Goal: Complete application form: Complete application form

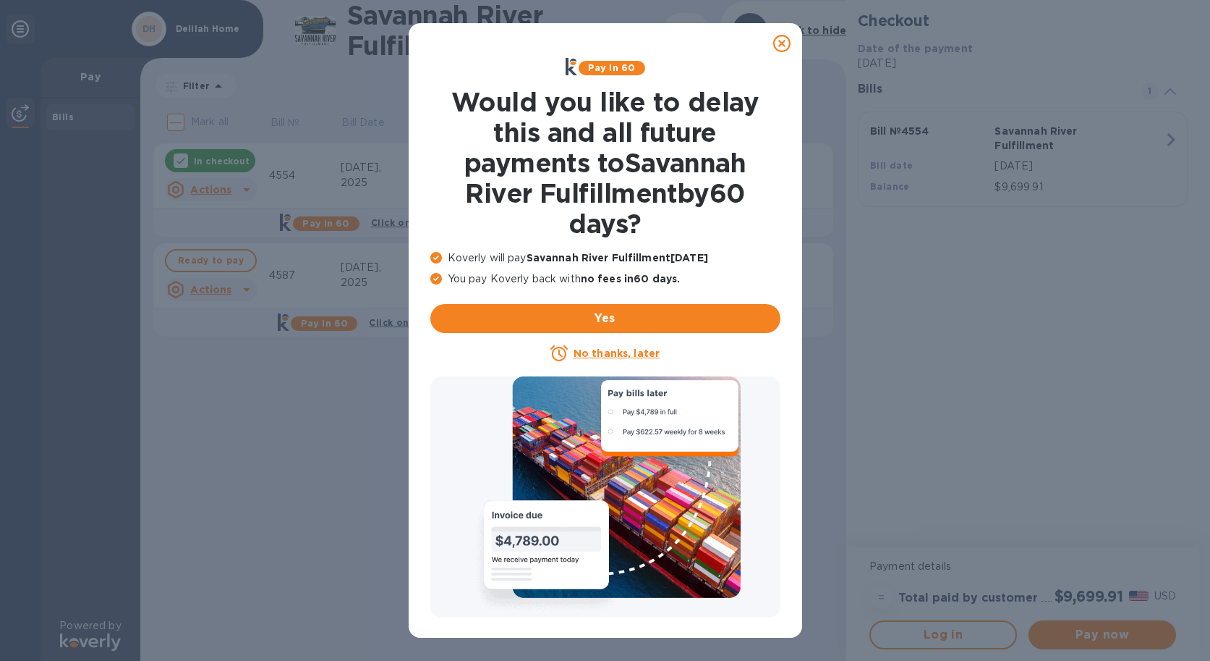
click at [787, 46] on icon at bounding box center [781, 43] width 17 height 17
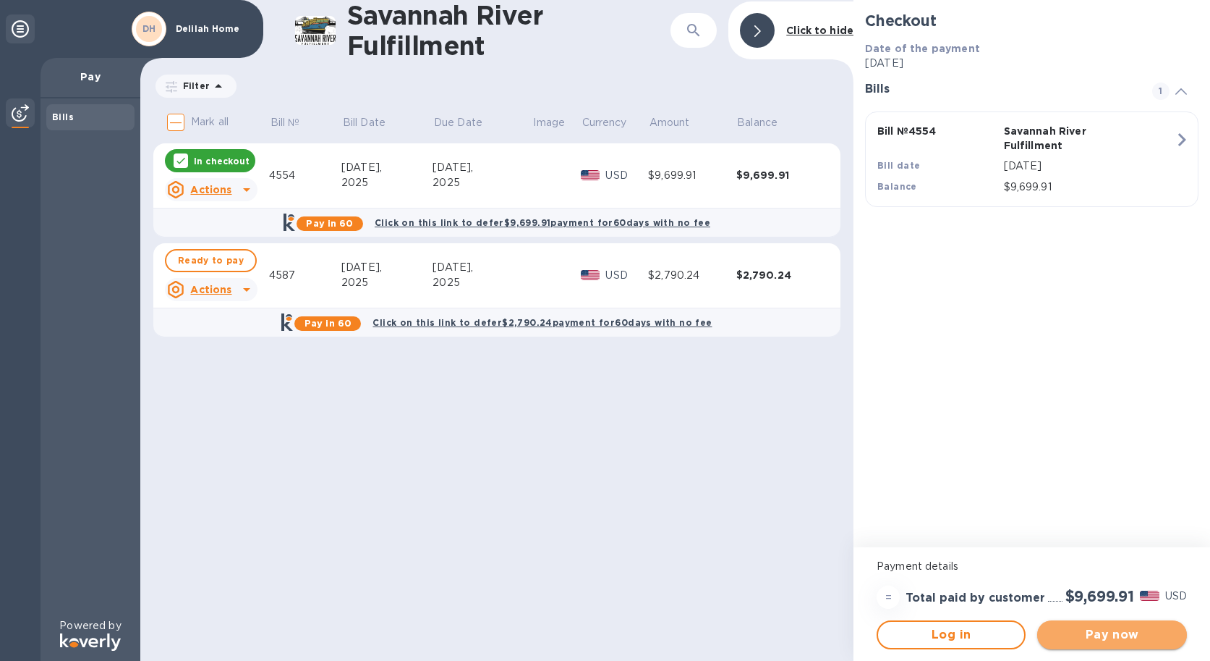
click at [1137, 630] on span "Pay now" at bounding box center [1112, 634] width 126 height 17
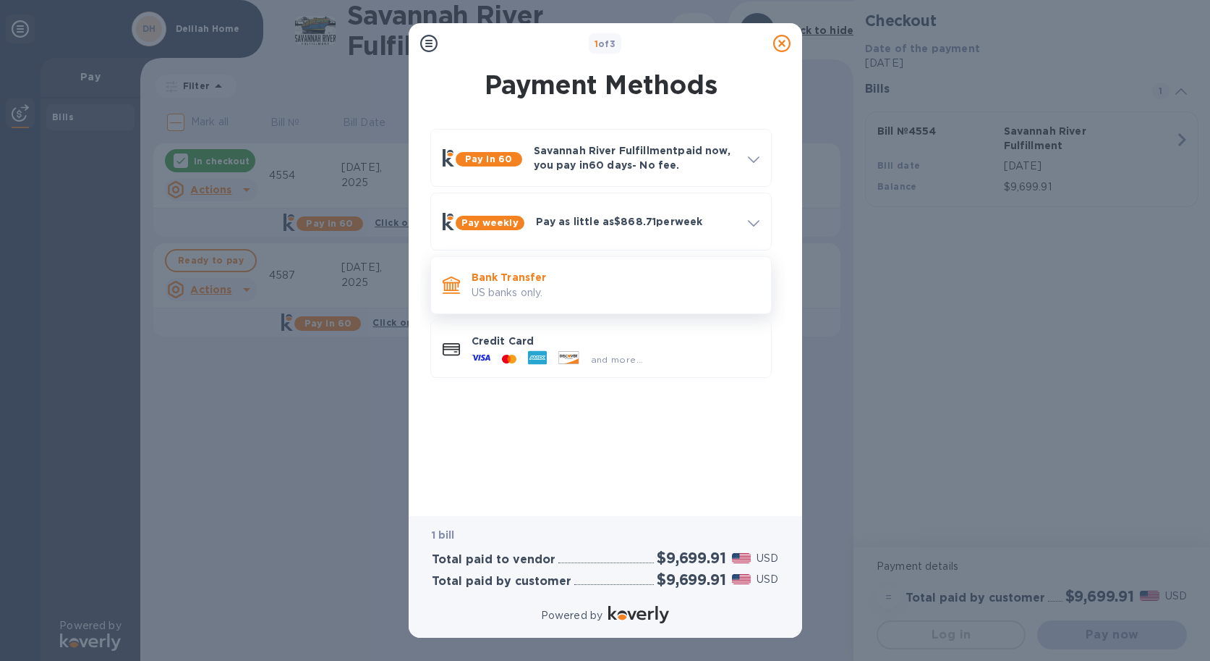
click at [572, 298] on p "US banks only." at bounding box center [616, 292] width 288 height 15
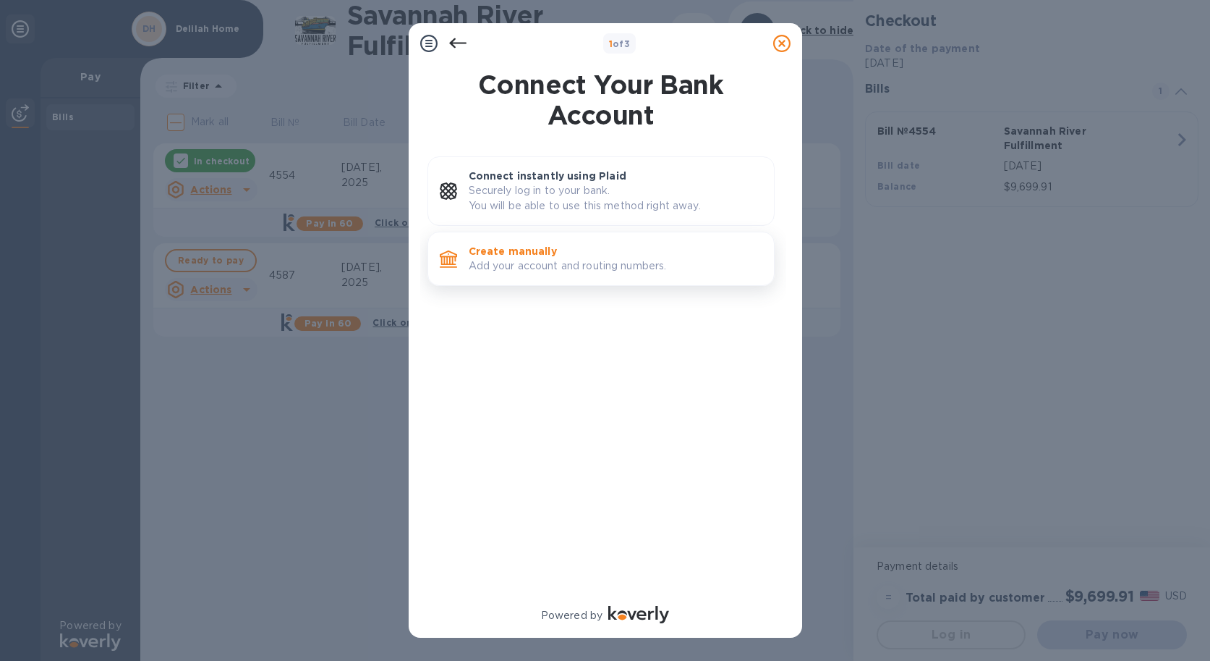
click at [557, 254] on p "Create manually" at bounding box center [616, 251] width 294 height 14
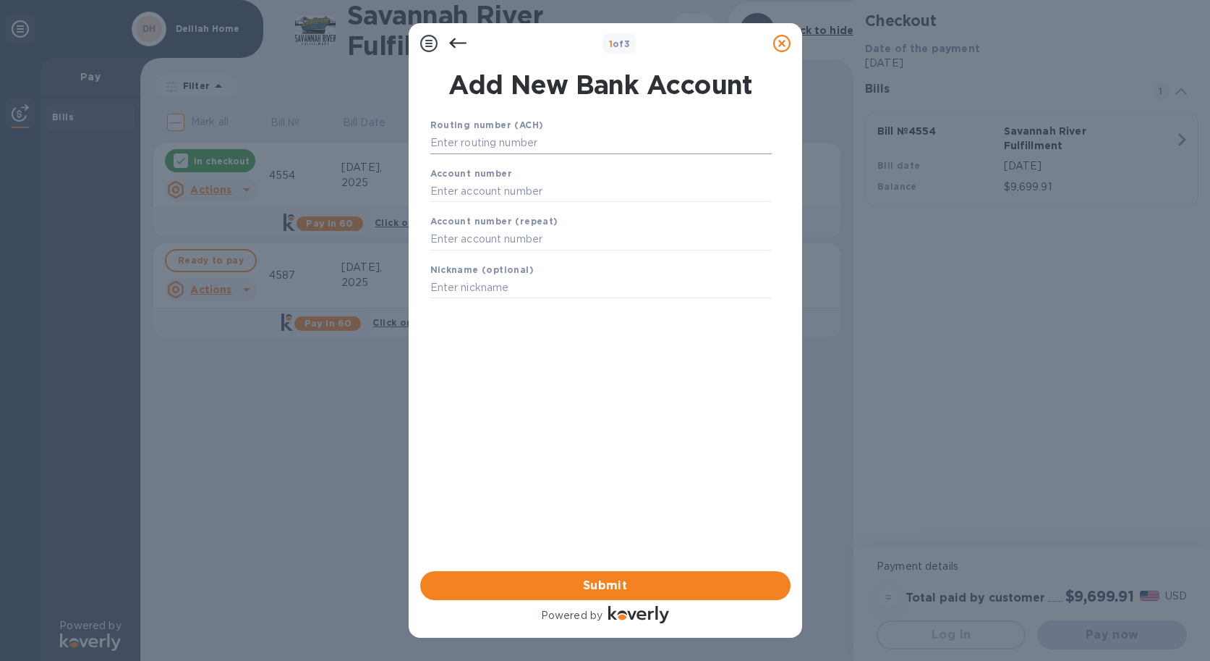
click at [496, 148] on input "text" at bounding box center [600, 143] width 341 height 22
paste input "Routing number: [US_BANK_ROUTING_MICR]"
drag, startPoint x: 527, startPoint y: 144, endPoint x: 409, endPoint y: 145, distance: 118.7
click at [430, 141] on input "Routing number: [US_BANK_ROUTING_MICR]" at bounding box center [600, 143] width 341 height 22
type input "053000196"
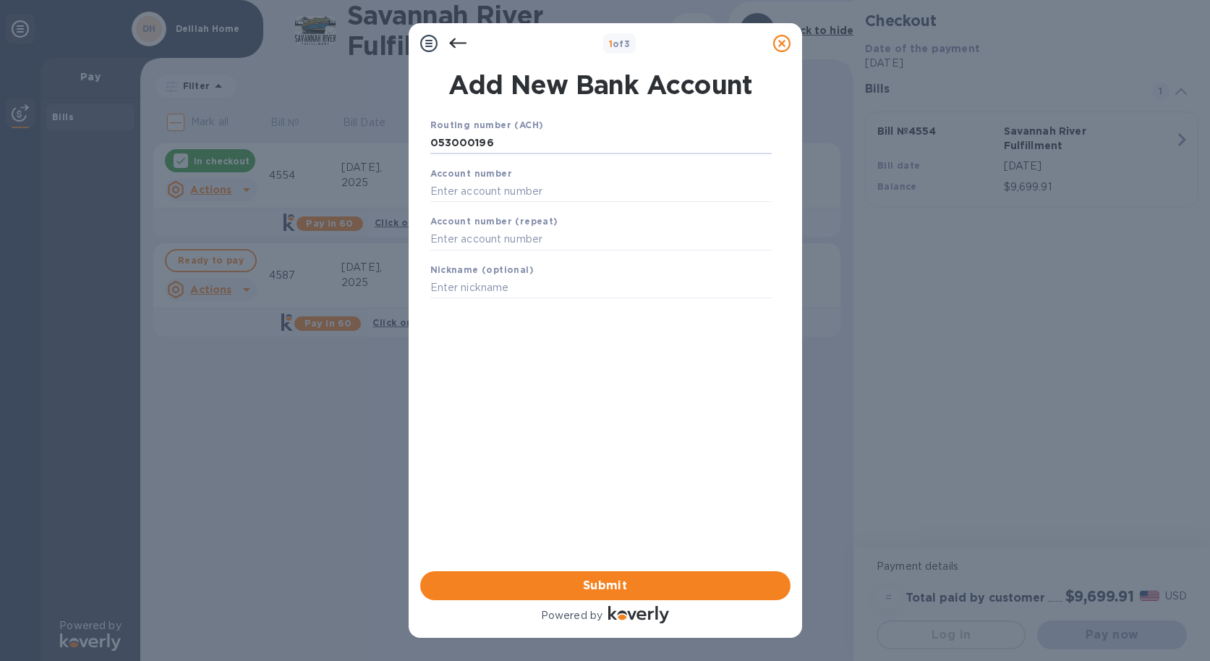
click at [309, 101] on div "1 of 3 Add New Bank Account Routing number (ACH) [US_BANK_ROUTING_MICR] Account…" at bounding box center [605, 330] width 1210 height 661
click at [463, 213] on input "text" at bounding box center [600, 209] width 341 height 22
paste input "237053683690"
type input "237053683690"
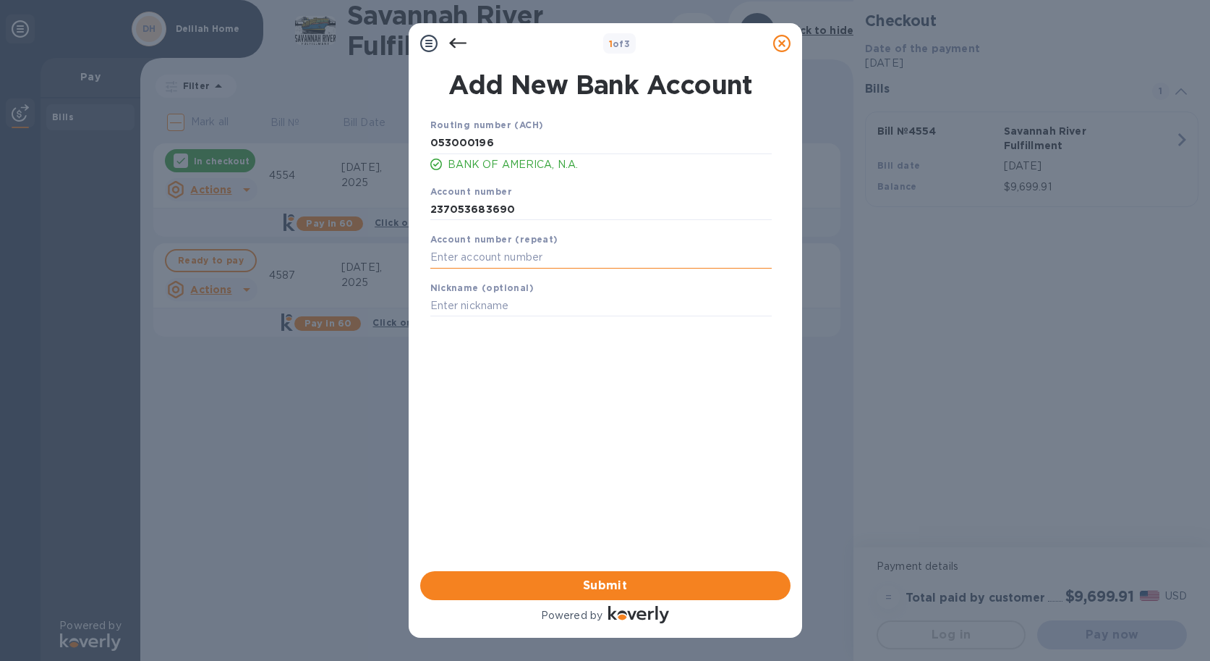
click at [456, 255] on input "text" at bounding box center [600, 258] width 341 height 22
paste input "237053683690"
type input "237053683690"
click at [464, 302] on input "text" at bounding box center [600, 306] width 341 height 22
type input "Delilah Home Checking"
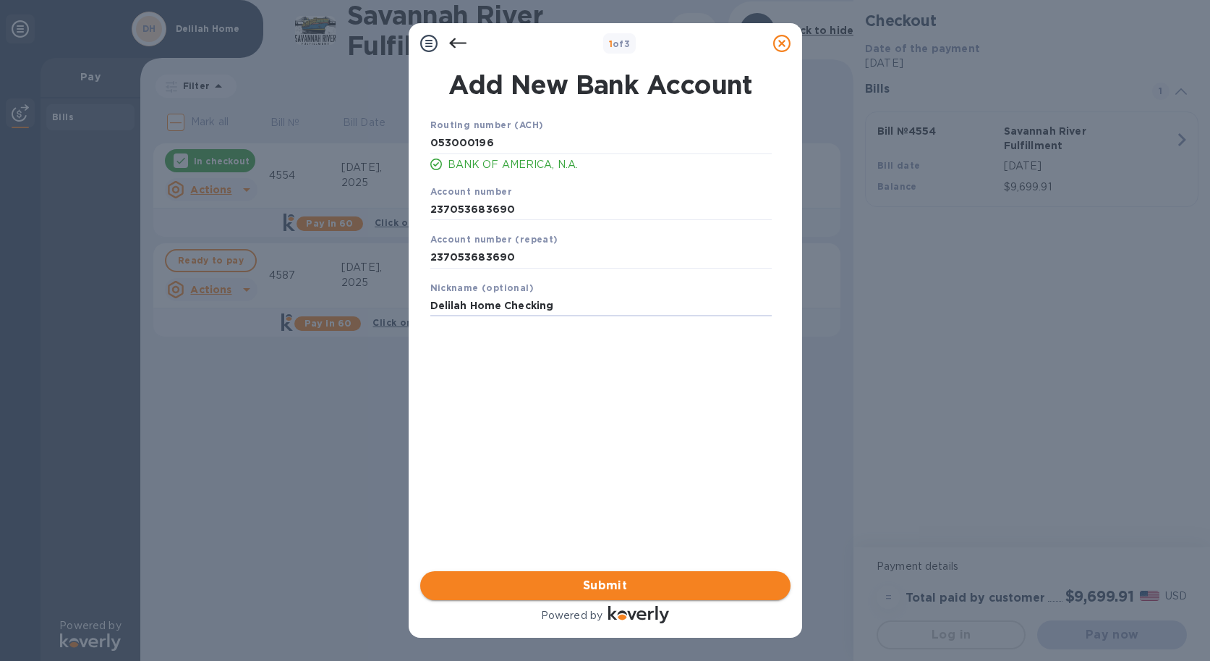
click at [598, 585] on span "Submit" at bounding box center [605, 585] width 347 height 17
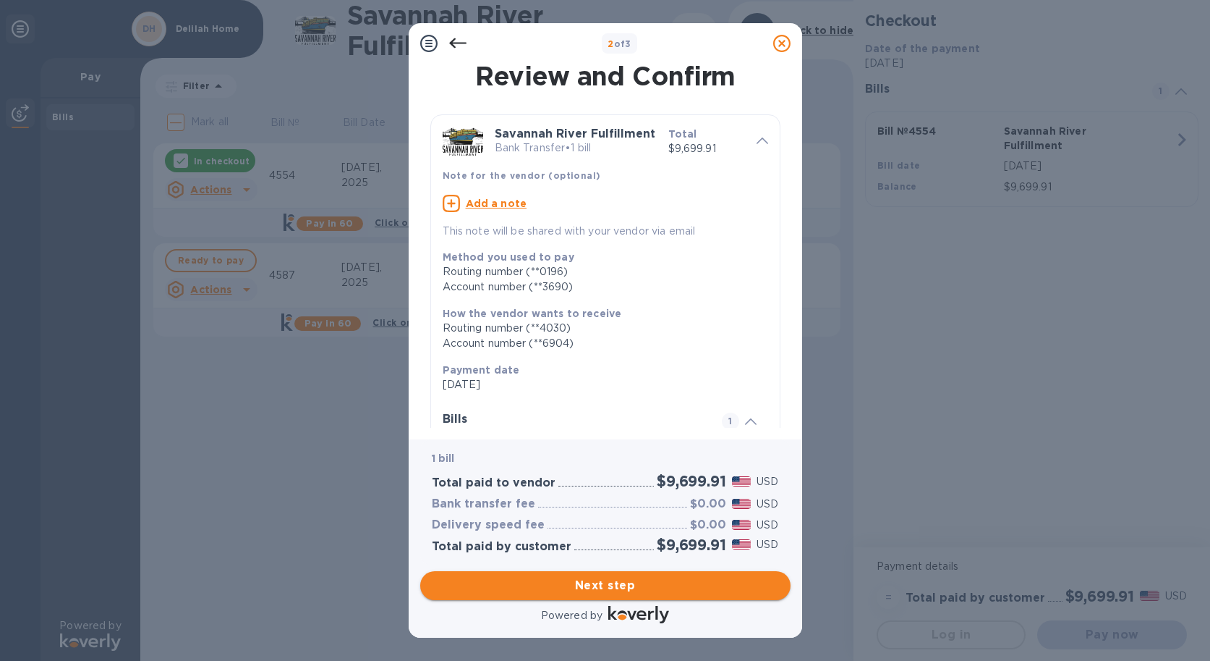
click at [598, 577] on span "Next step" at bounding box center [605, 585] width 347 height 17
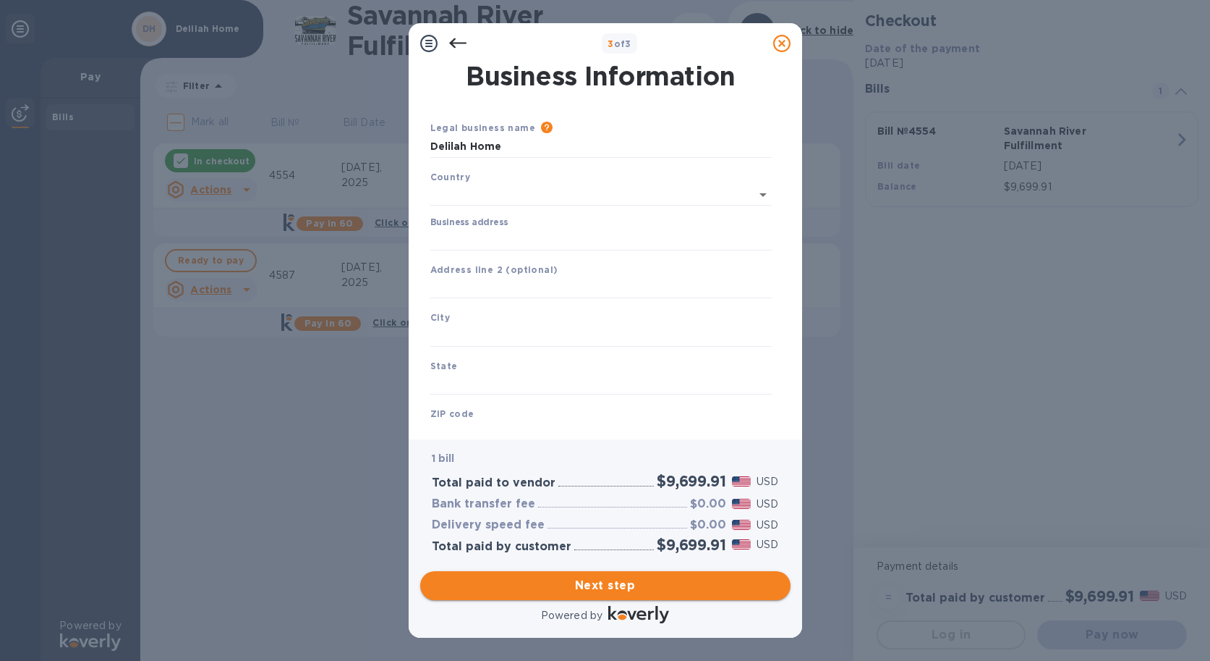
type input "[GEOGRAPHIC_DATA]"
click at [455, 242] on input "Business address" at bounding box center [600, 237] width 341 height 22
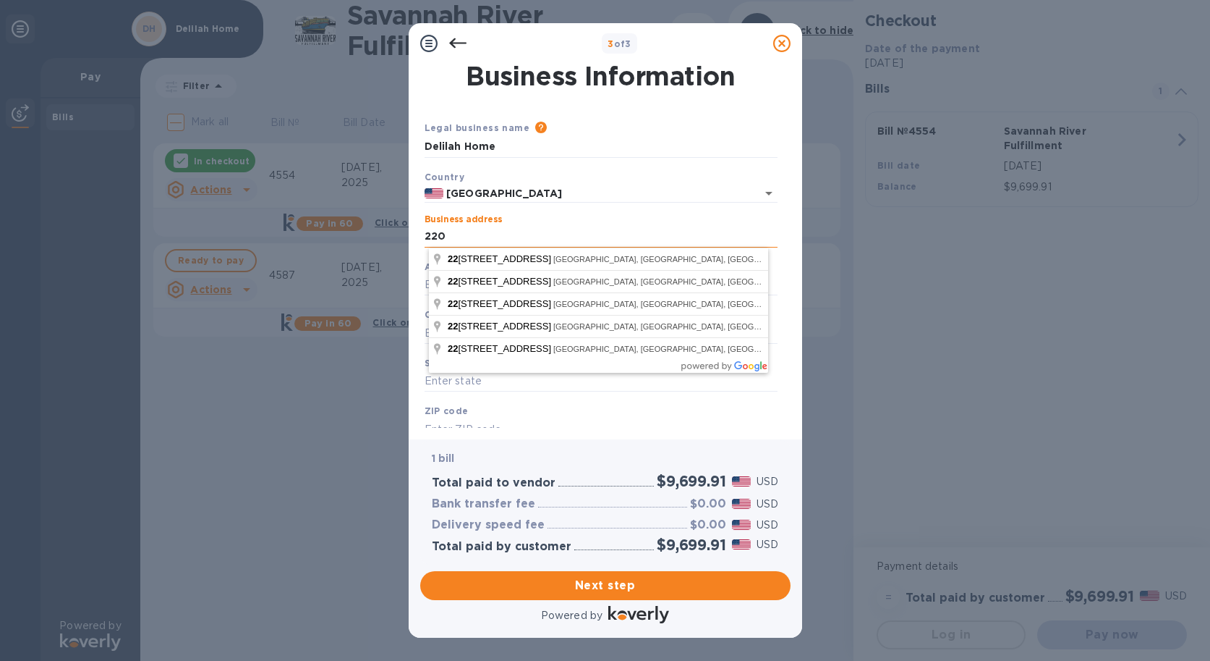
type input "220"
type input "Delilah Home LLC"
type input "US"
type input "[PERSON_NAME]"
type input "NC"
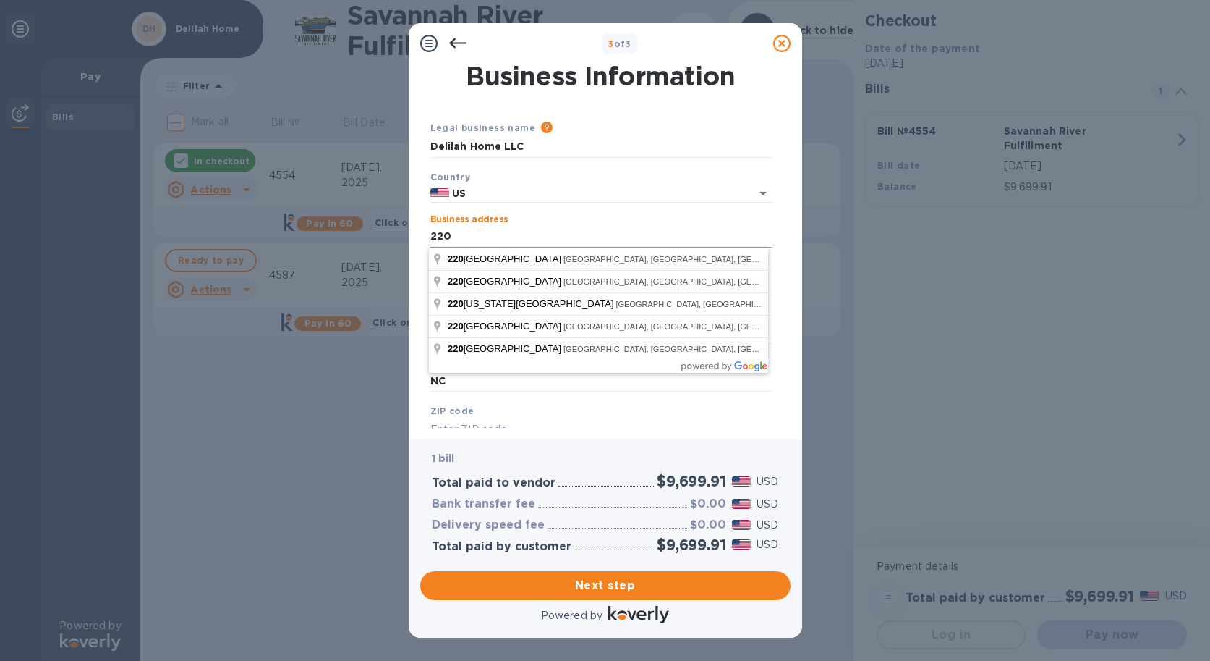
type input "28104"
type input "[GEOGRAPHIC_DATA]"
type input "[STREET_ADDRESS]"
click at [663, 224] on p "[GEOGRAPHIC_DATA]" at bounding box center [599, 223] width 316 height 15
type input "[GEOGRAPHIC_DATA]"
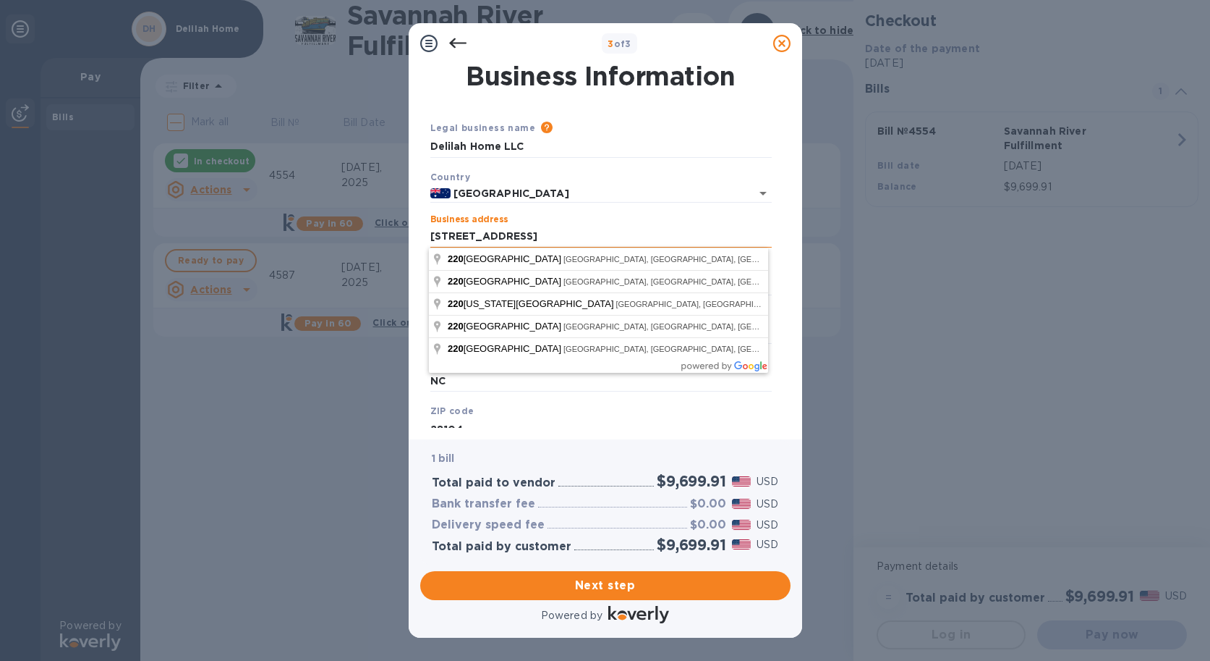
click at [533, 239] on input "[STREET_ADDRESS]" at bounding box center [600, 237] width 341 height 22
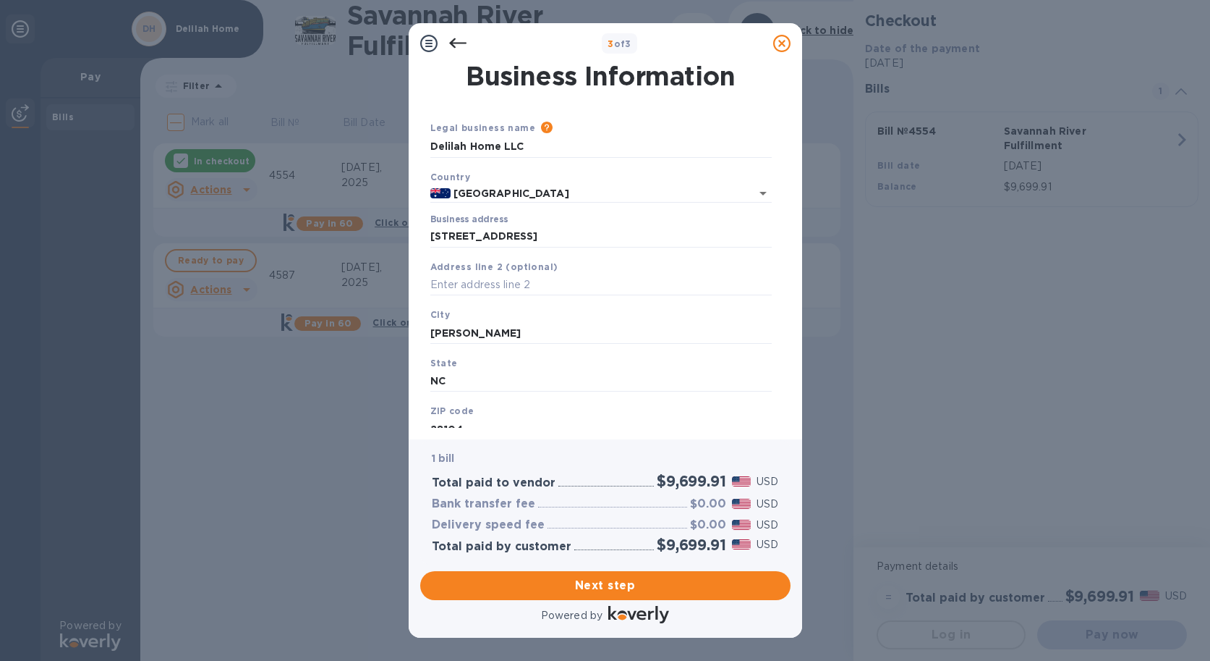
click at [828, 188] on div "3 of 3 Business Information Legal business name Please provide the legal name t…" at bounding box center [605, 330] width 1210 height 661
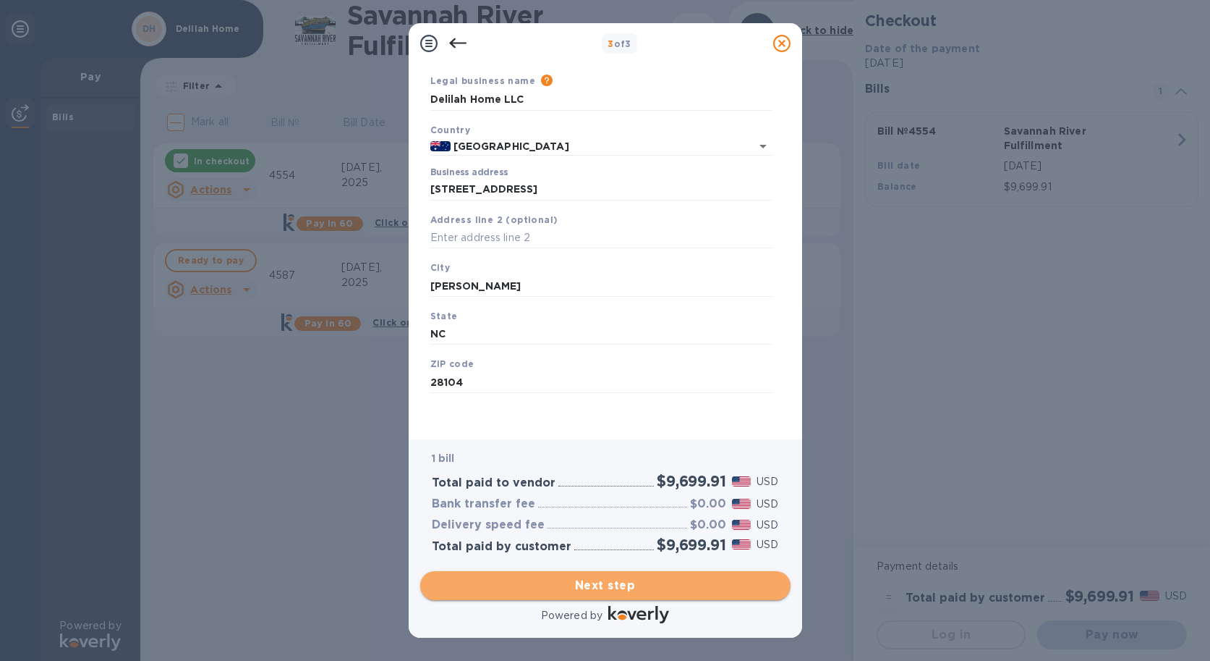
click at [619, 577] on span "Next step" at bounding box center [605, 585] width 347 height 17
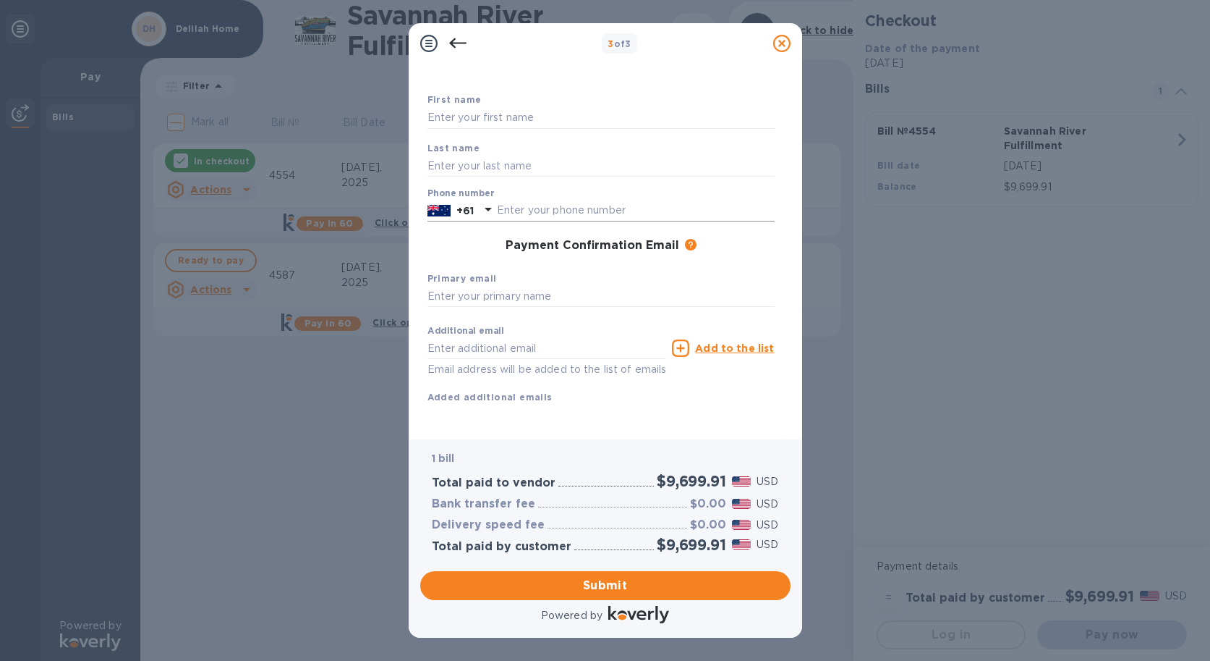
click at [491, 208] on icon at bounding box center [488, 208] width 17 height 17
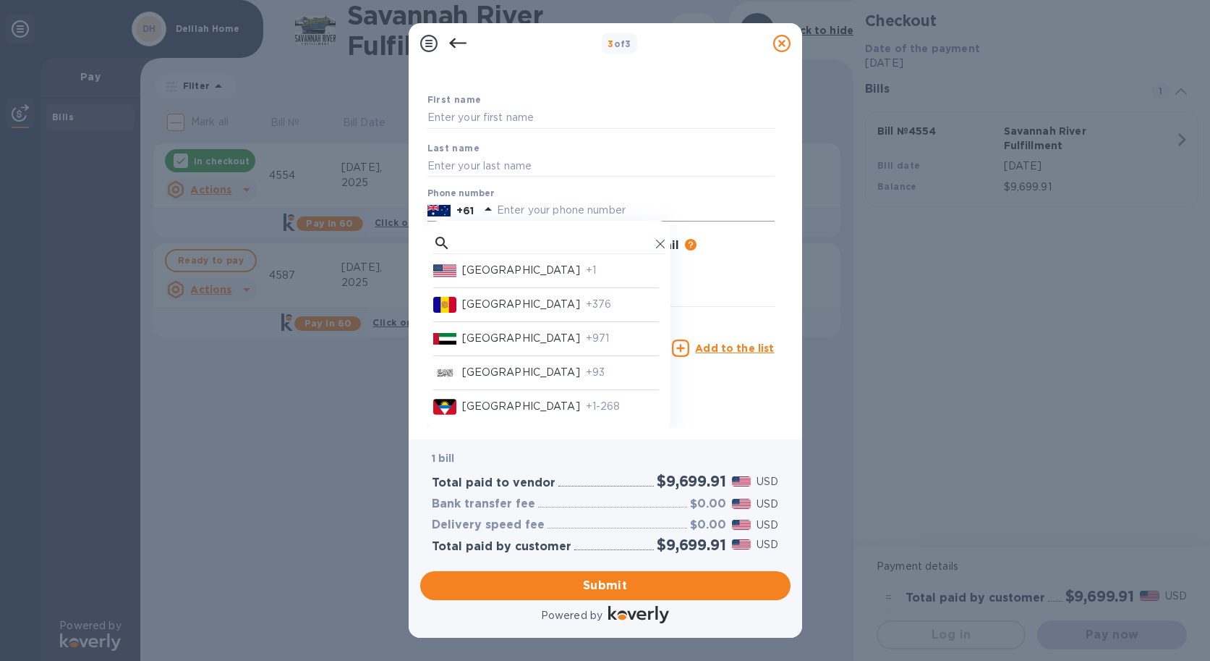
click at [501, 268] on p "[GEOGRAPHIC_DATA]" at bounding box center [521, 270] width 118 height 15
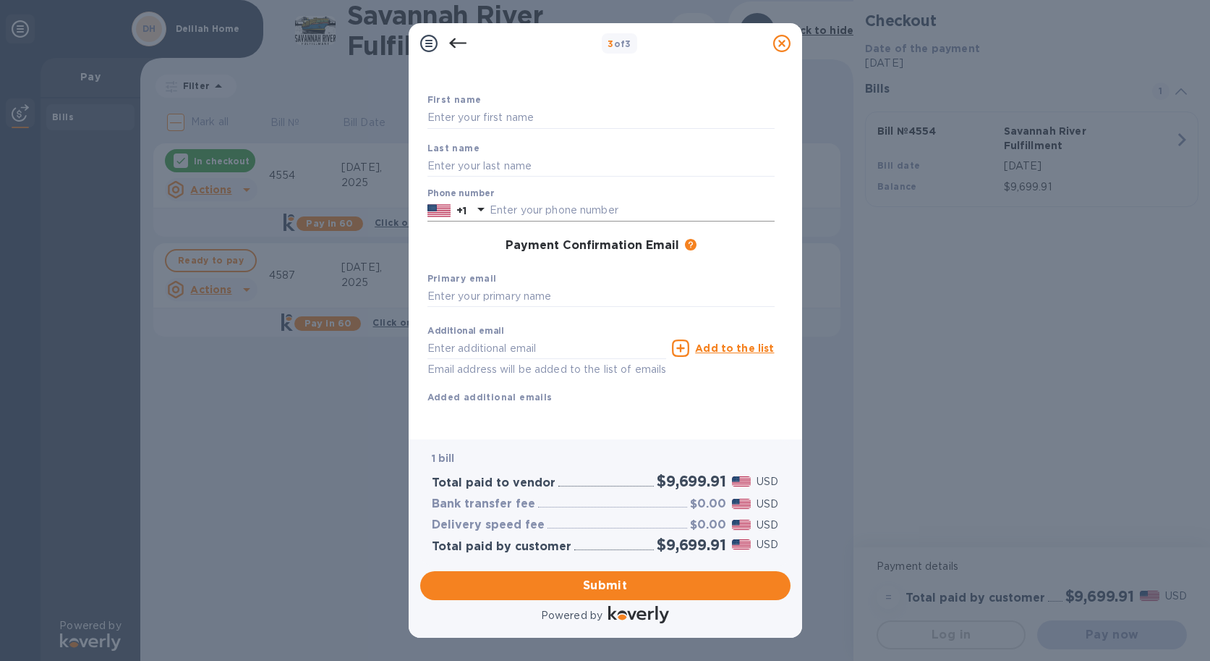
click at [519, 206] on input "text" at bounding box center [632, 211] width 285 height 22
type input "7042871805"
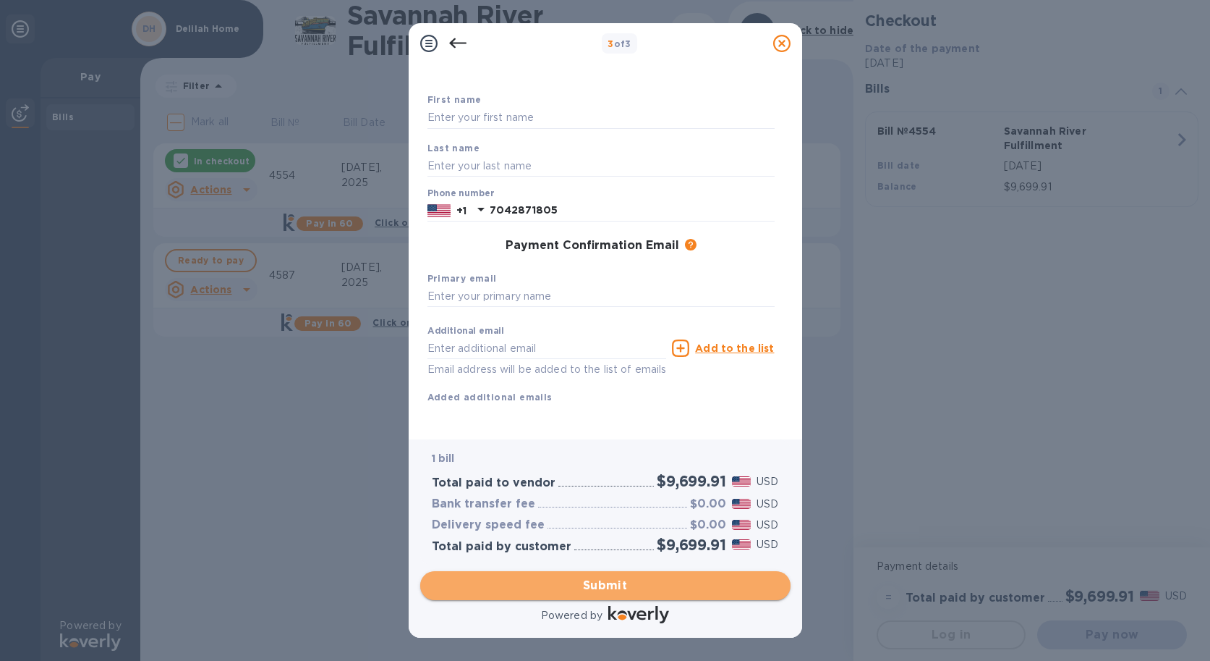
click at [666, 580] on span "Submit" at bounding box center [605, 585] width 347 height 17
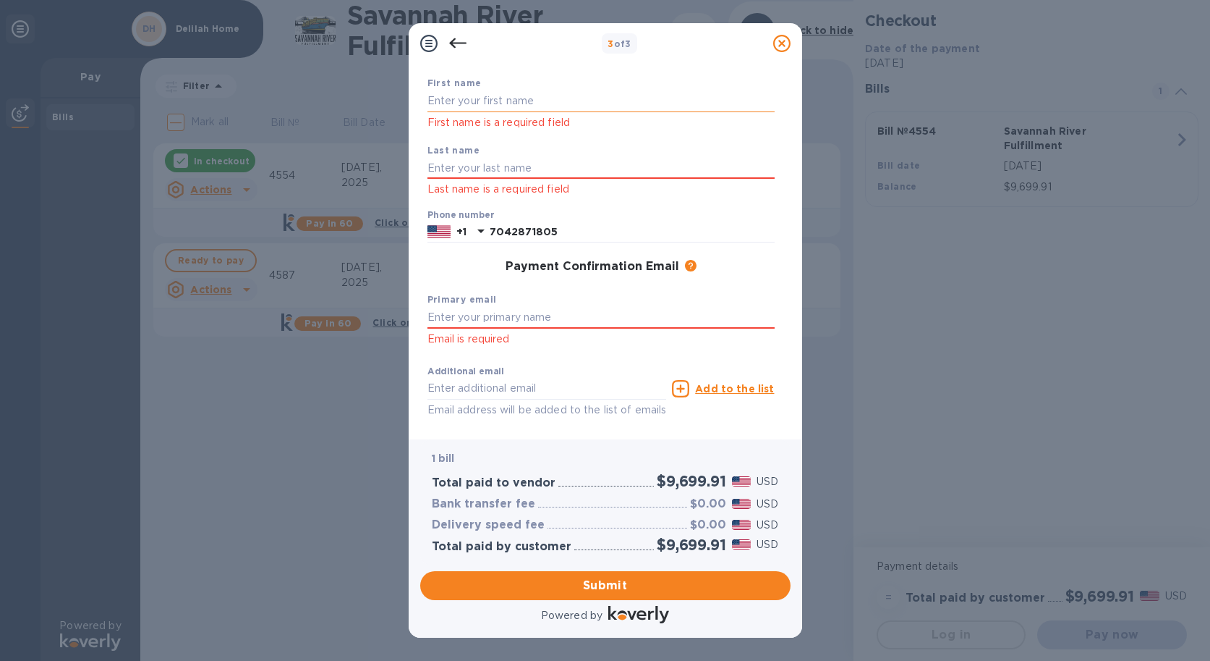
click at [451, 101] on input "text" at bounding box center [601, 101] width 347 height 22
type input "[PERSON_NAME]"
type input "Twer"
click at [629, 590] on span "Submit" at bounding box center [605, 585] width 347 height 17
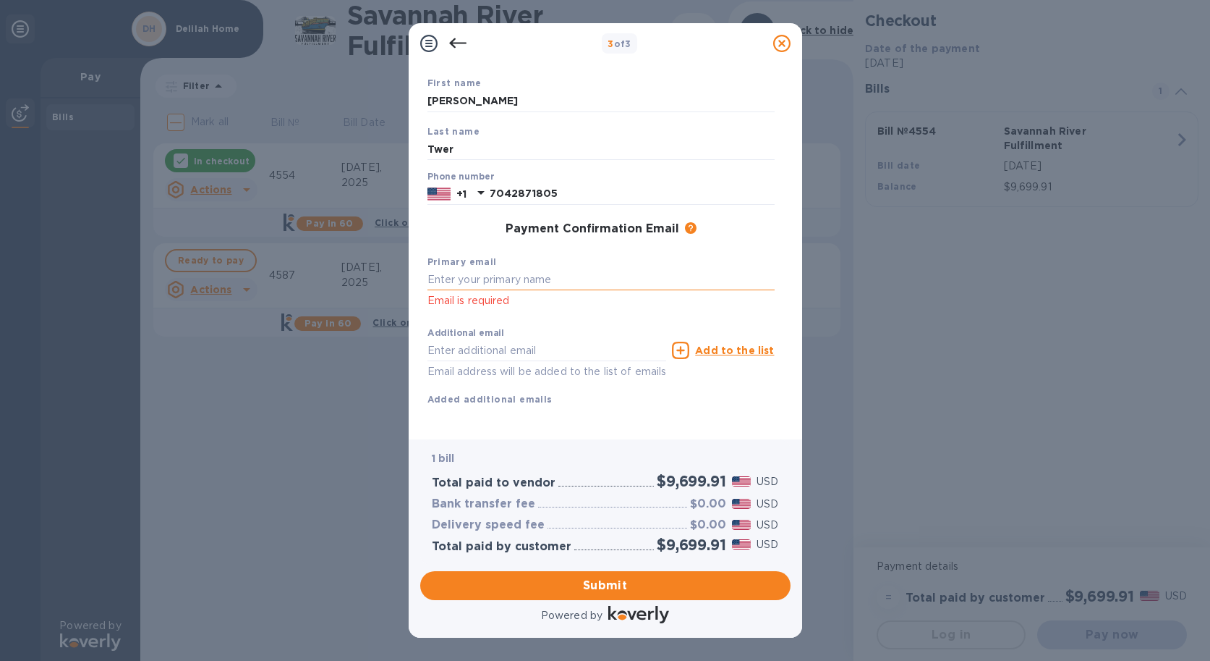
click at [512, 273] on input "text" at bounding box center [601, 280] width 347 height 22
type input "[PERSON_NAME][EMAIL_ADDRESS][DOMAIN_NAME]"
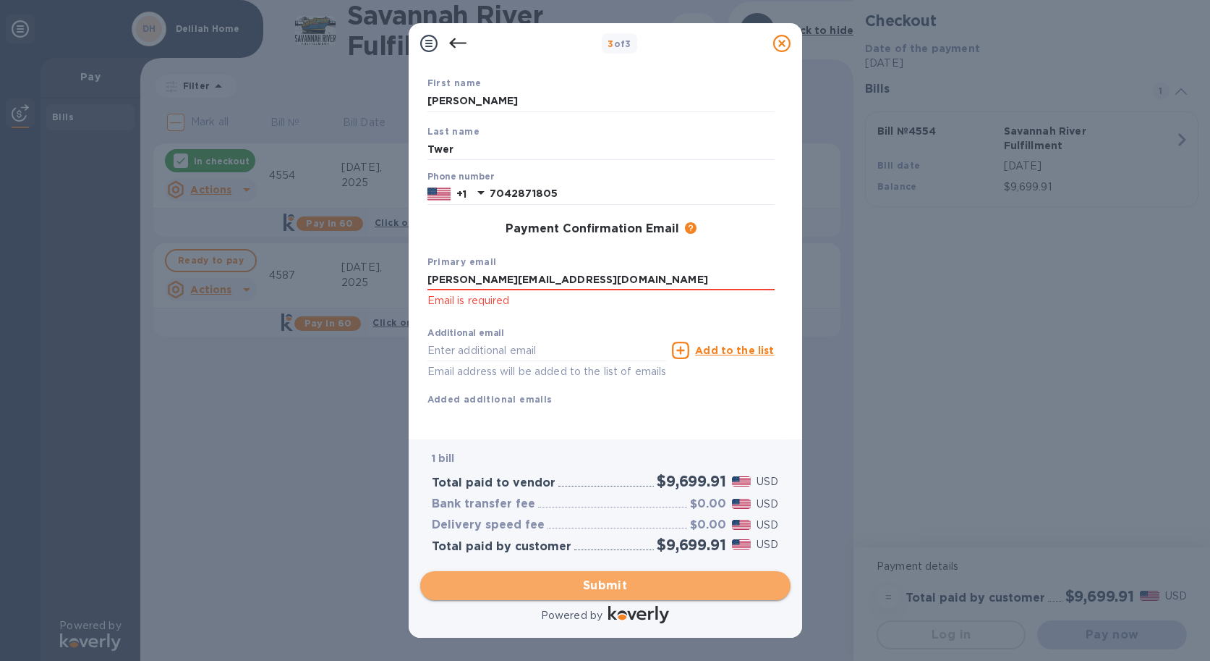
click at [669, 587] on span "Submit" at bounding box center [605, 585] width 347 height 17
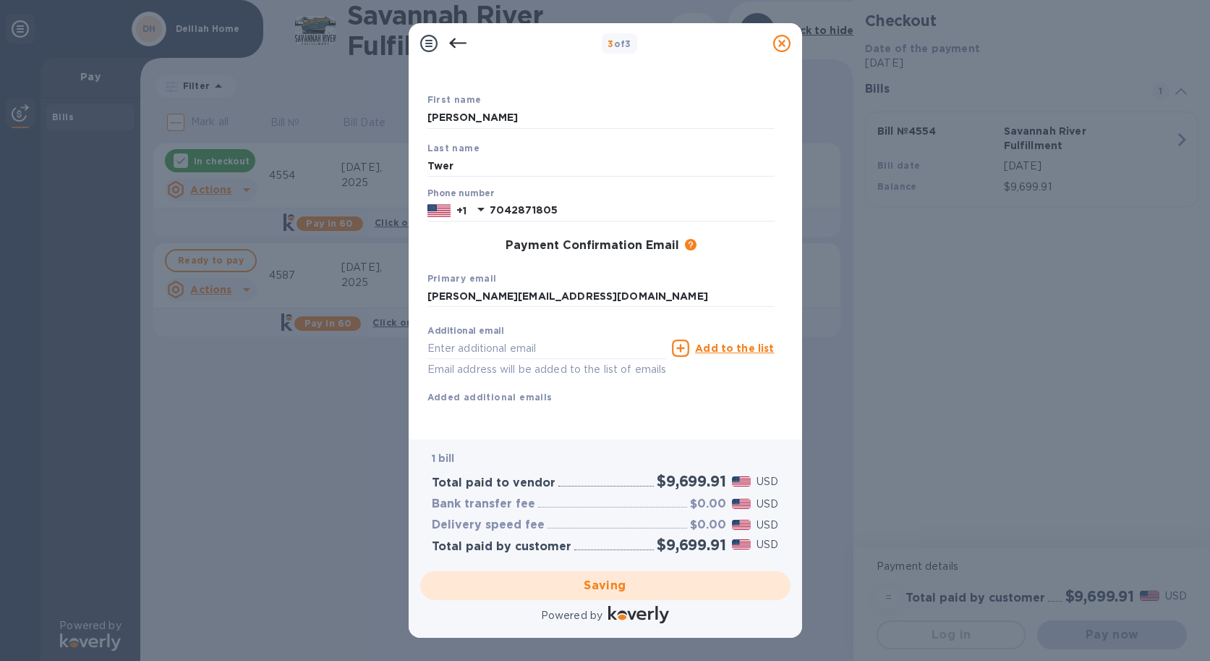
scroll to position [0, 0]
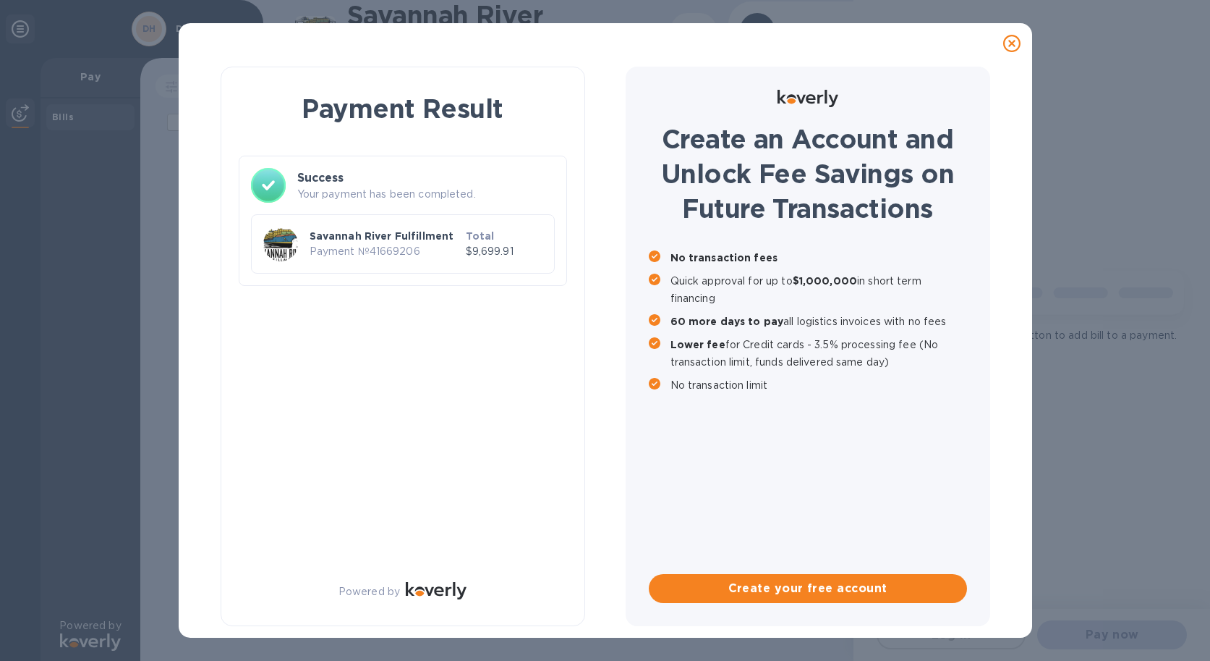
checkbox input "true"
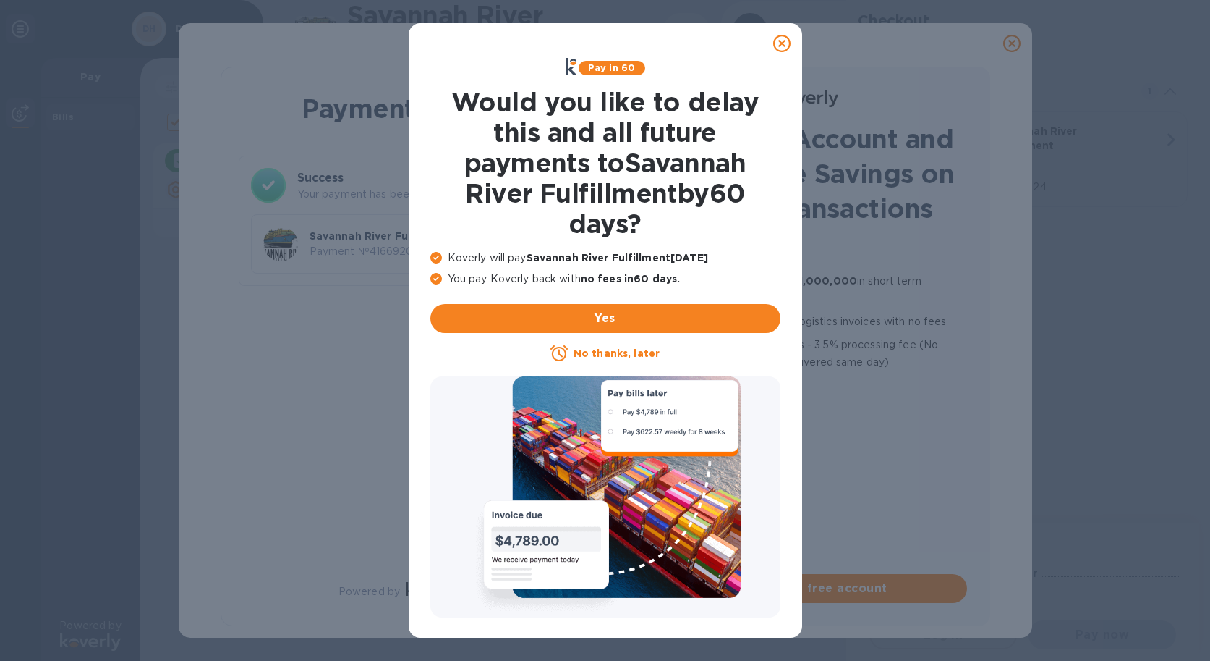
click at [784, 46] on icon at bounding box center [781, 43] width 17 height 17
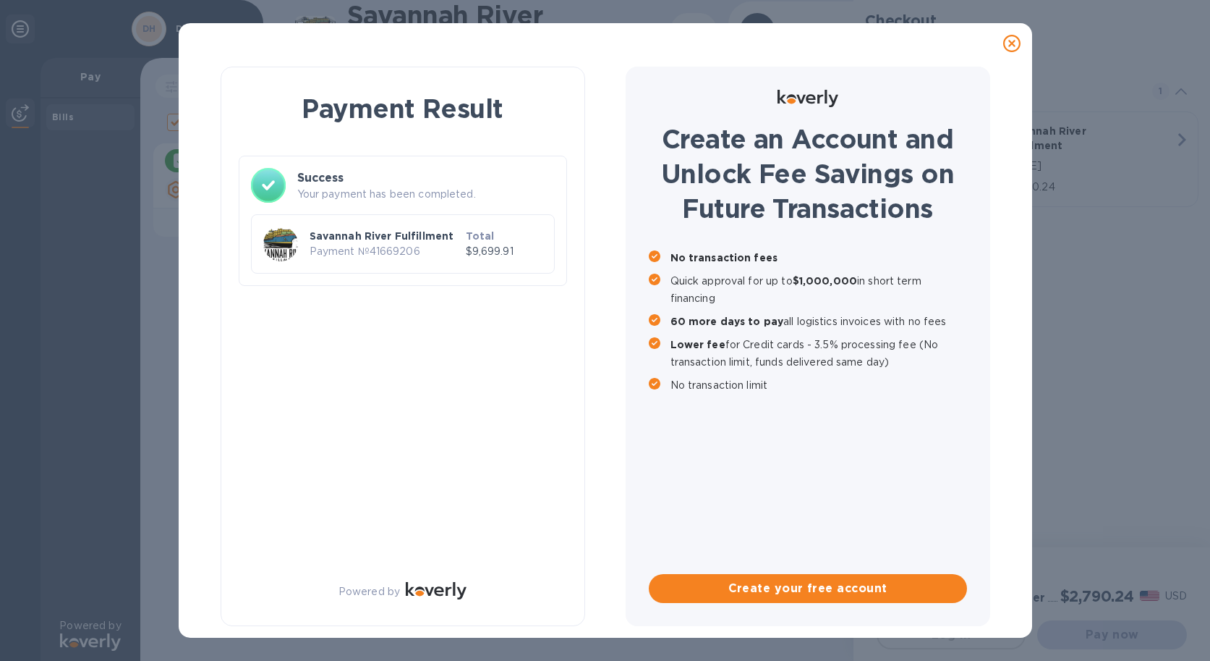
click at [1011, 42] on icon at bounding box center [1011, 43] width 17 height 17
